Goal: Transaction & Acquisition: Purchase product/service

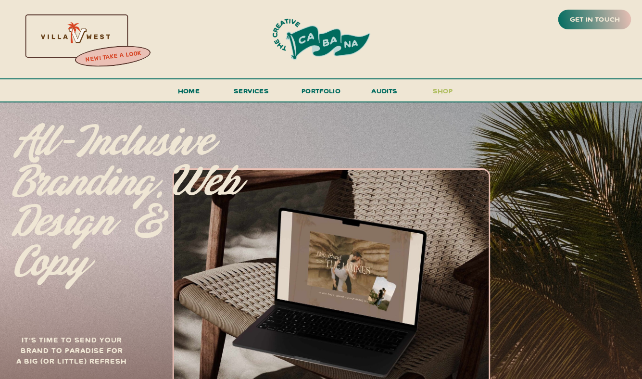
click at [435, 94] on h3 "shop" at bounding box center [443, 93] width 46 height 17
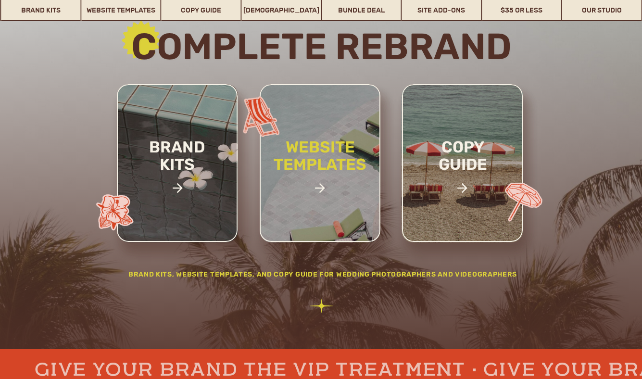
click at [320, 161] on h2 "website templates" at bounding box center [320, 166] width 126 height 55
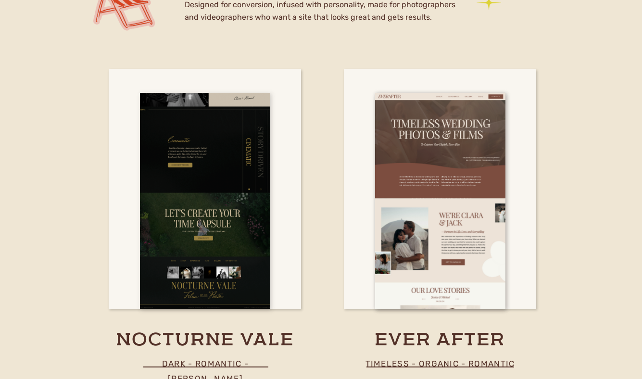
scroll to position [2886, 0]
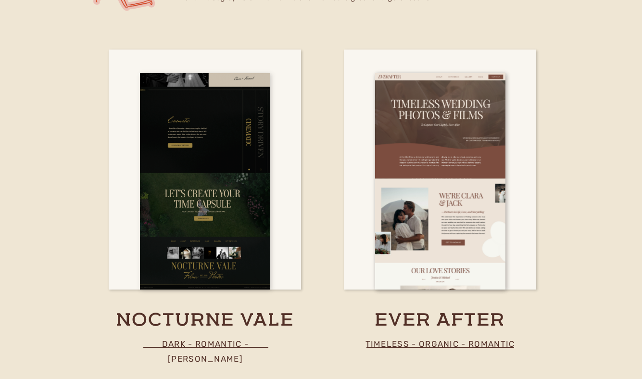
click at [223, 231] on div at bounding box center [205, 181] width 130 height 216
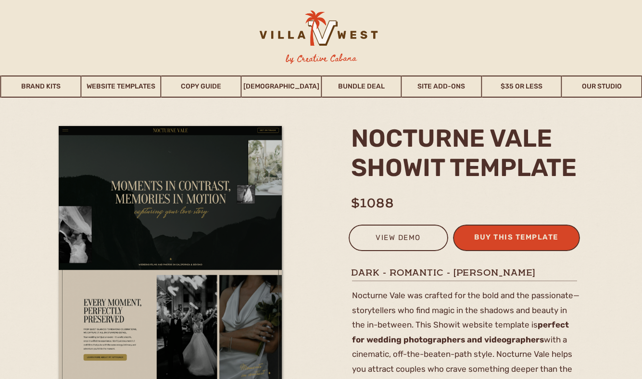
click at [510, 239] on div "buy this template" at bounding box center [516, 239] width 94 height 16
